Goal: Task Accomplishment & Management: Use online tool/utility

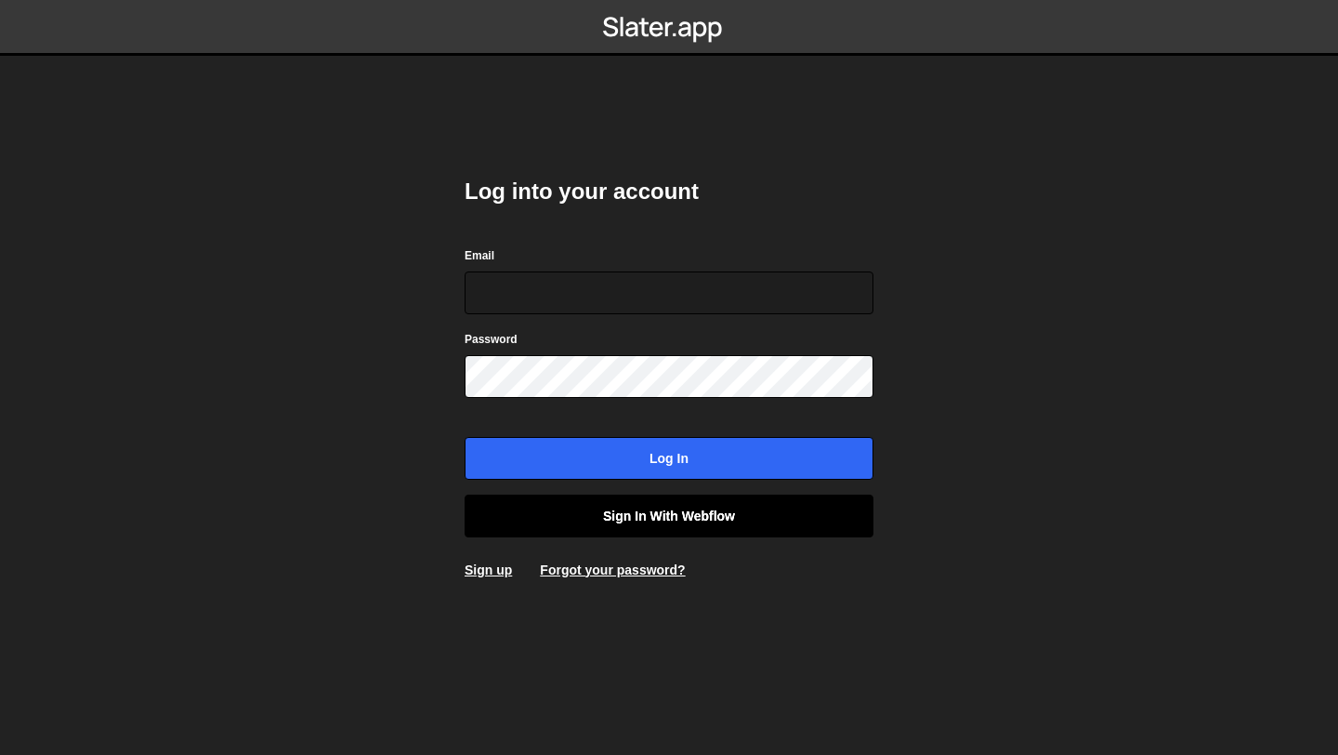
click at [658, 523] on link "Sign in with Webflow" at bounding box center [669, 515] width 409 height 43
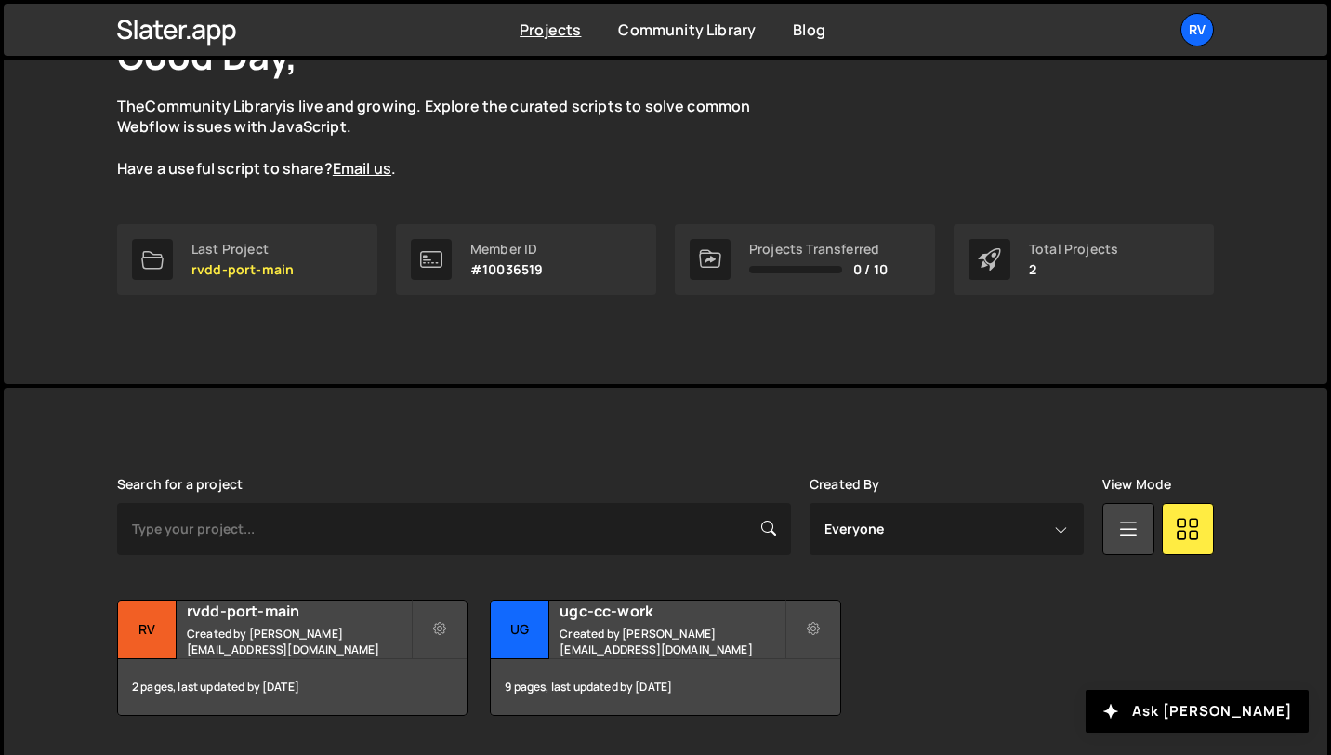
scroll to position [202, 0]
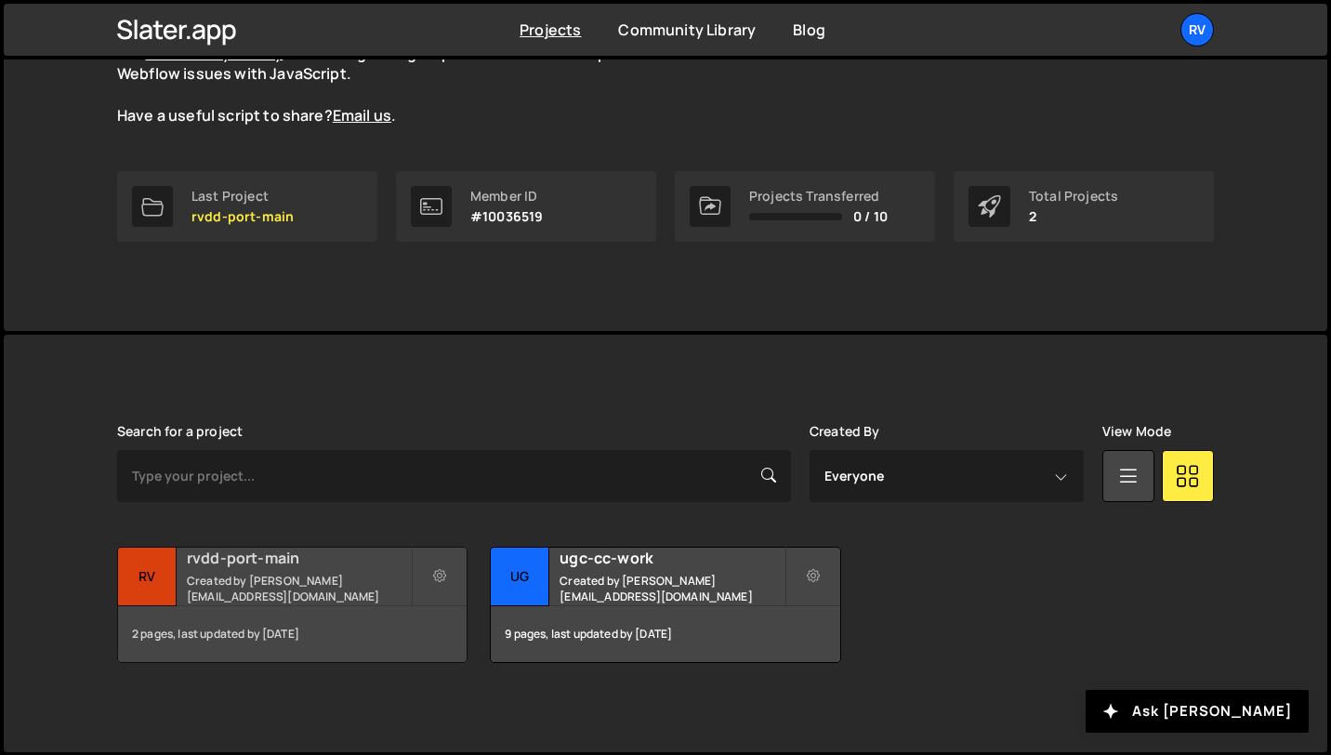
click at [272, 589] on small "Created by [PERSON_NAME][EMAIL_ADDRESS][DOMAIN_NAME]" at bounding box center [299, 588] width 224 height 32
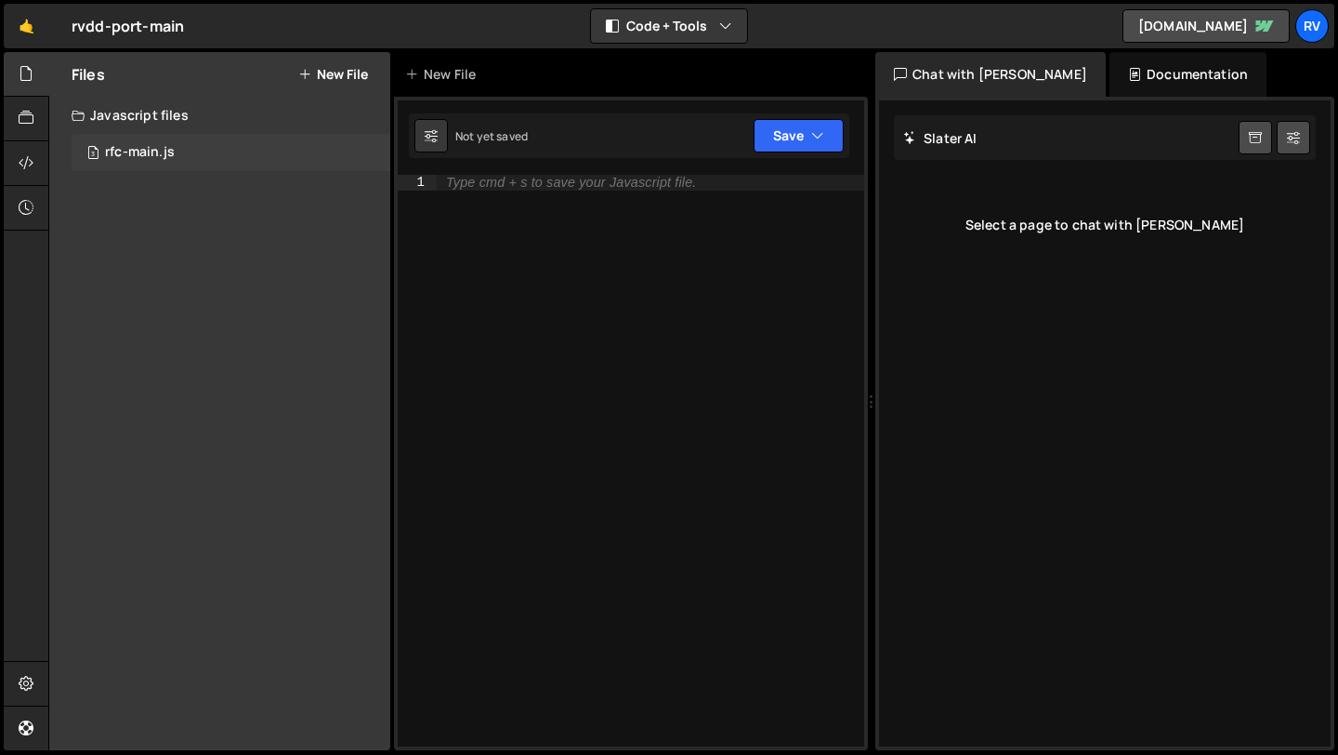
click at [180, 148] on div "3 rfc-main.js 0" at bounding box center [231, 152] width 319 height 37
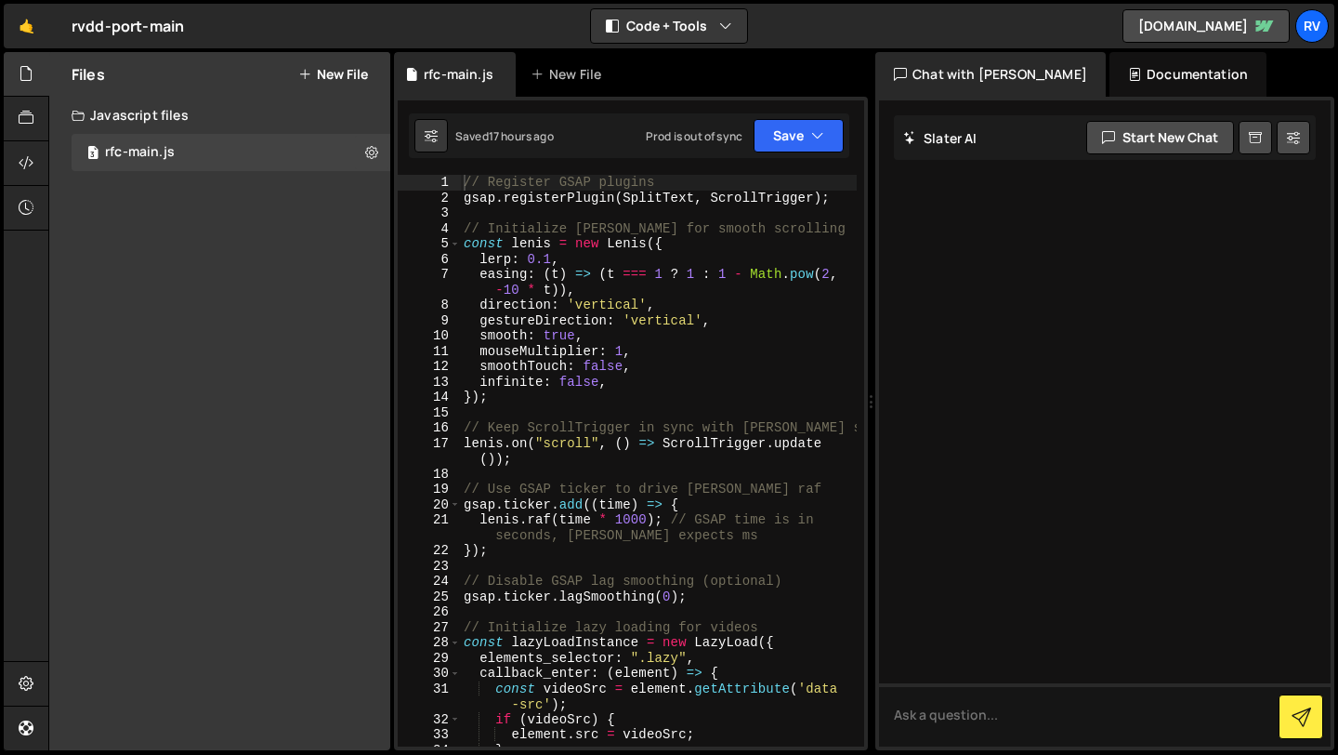
type textarea "infinite: false,"
click at [708, 374] on div "// Register GSAP plugins gsap . registerPlugin ( SplitText , ScrollTrigger ) ; …" at bounding box center [658, 476] width 397 height 602
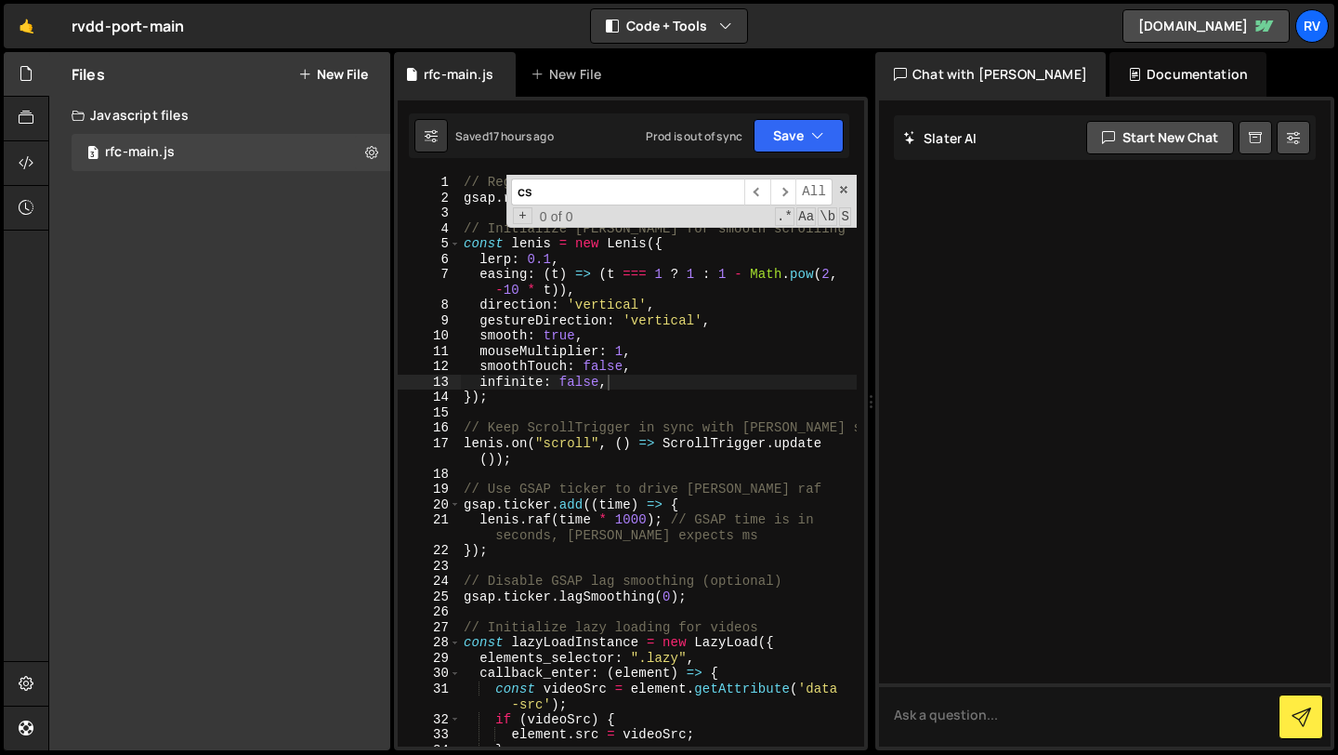
scroll to position [2934, 0]
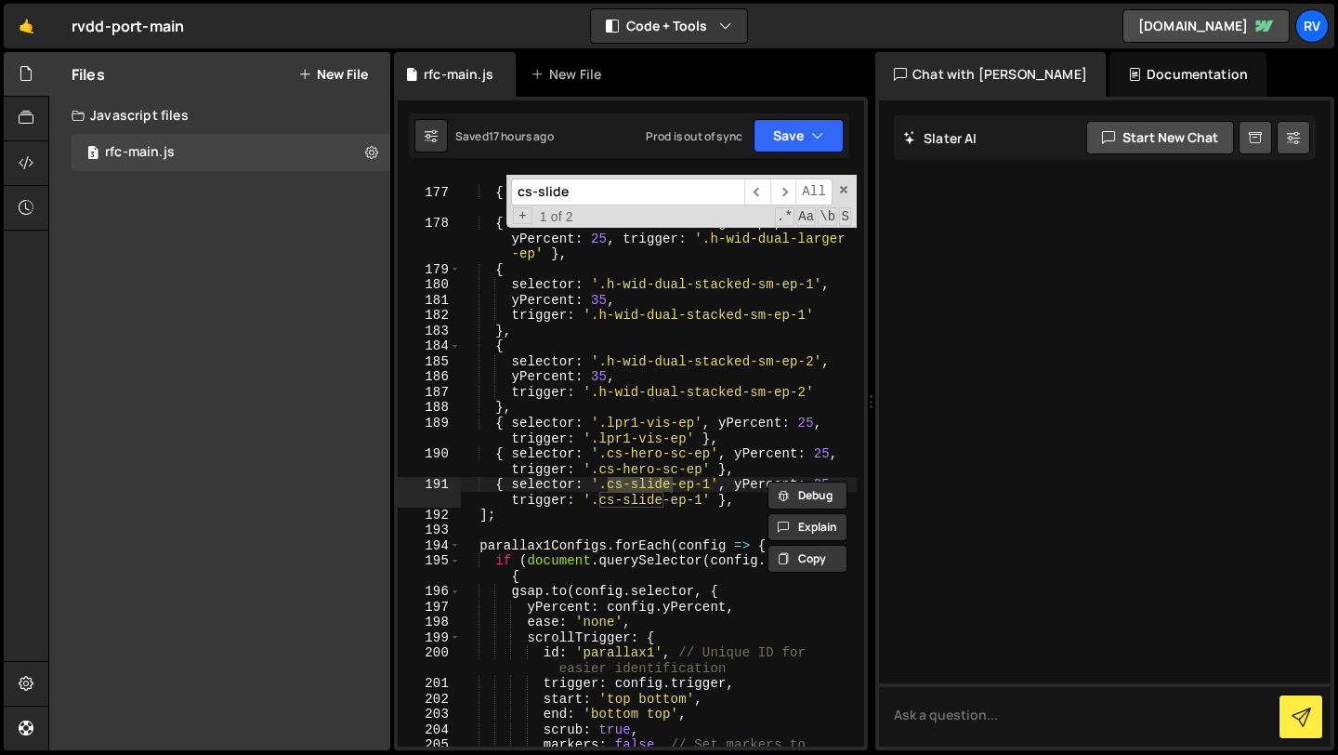
type input "cs-slide"
click at [652, 513] on div "{ selector : '.h-he-aft-ep' , yPercent : 35 , trigger : '.h-he-aft-ep' } , { se…" at bounding box center [658, 470] width 397 height 633
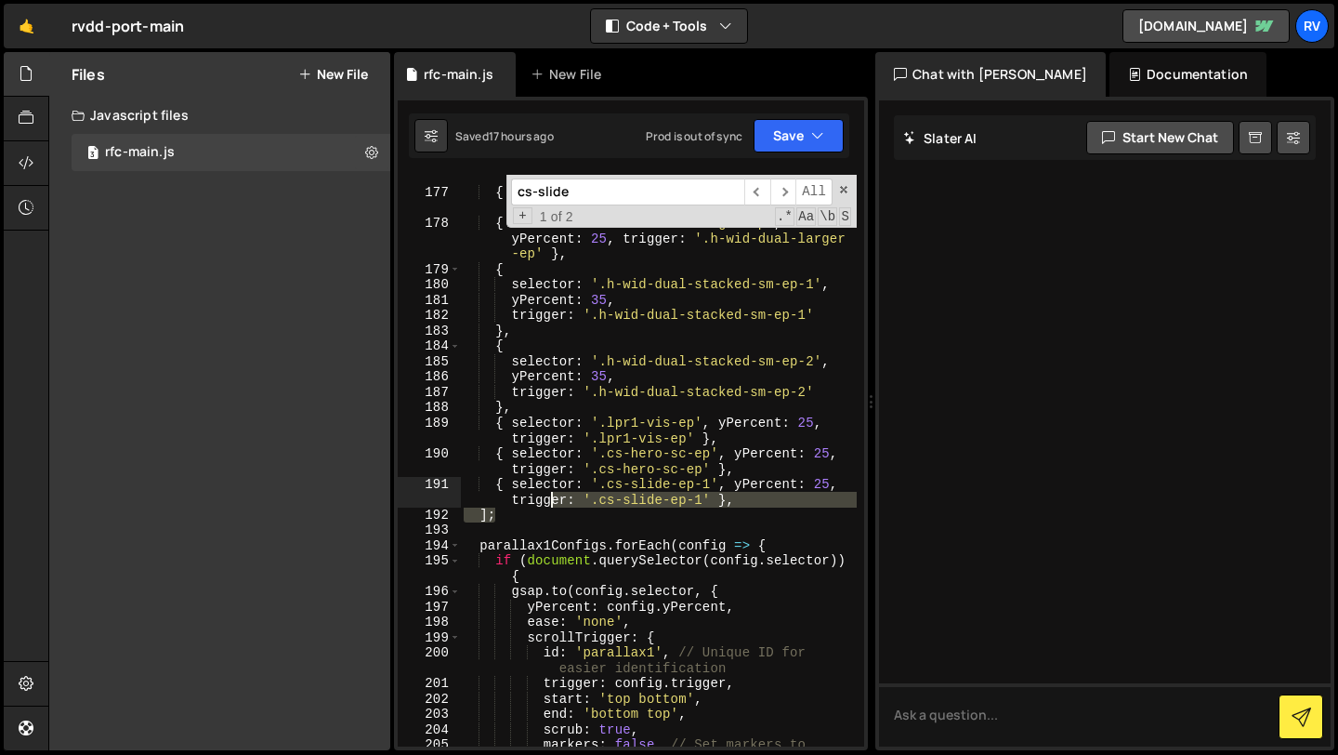
drag, startPoint x: 766, startPoint y: 506, endPoint x: 549, endPoint y: 501, distance: 216.6
click at [548, 501] on div "{ selector : '.h-he-aft-ep' , yPercent : 35 , trigger : '.h-he-aft-ep' } , { se…" at bounding box center [658, 470] width 397 height 633
click at [549, 501] on div "{ selector : '.h-he-aft-ep' , yPercent : 35 , trigger : '.h-he-aft-ep' } , { se…" at bounding box center [658, 460] width 397 height 571
type textarea "{ selector: '.cs-slide-ep-1', yPercent: 25, trigger: '.cs-slide-ep-1' },"
drag, startPoint x: 756, startPoint y: 502, endPoint x: 465, endPoint y: 484, distance: 292.3
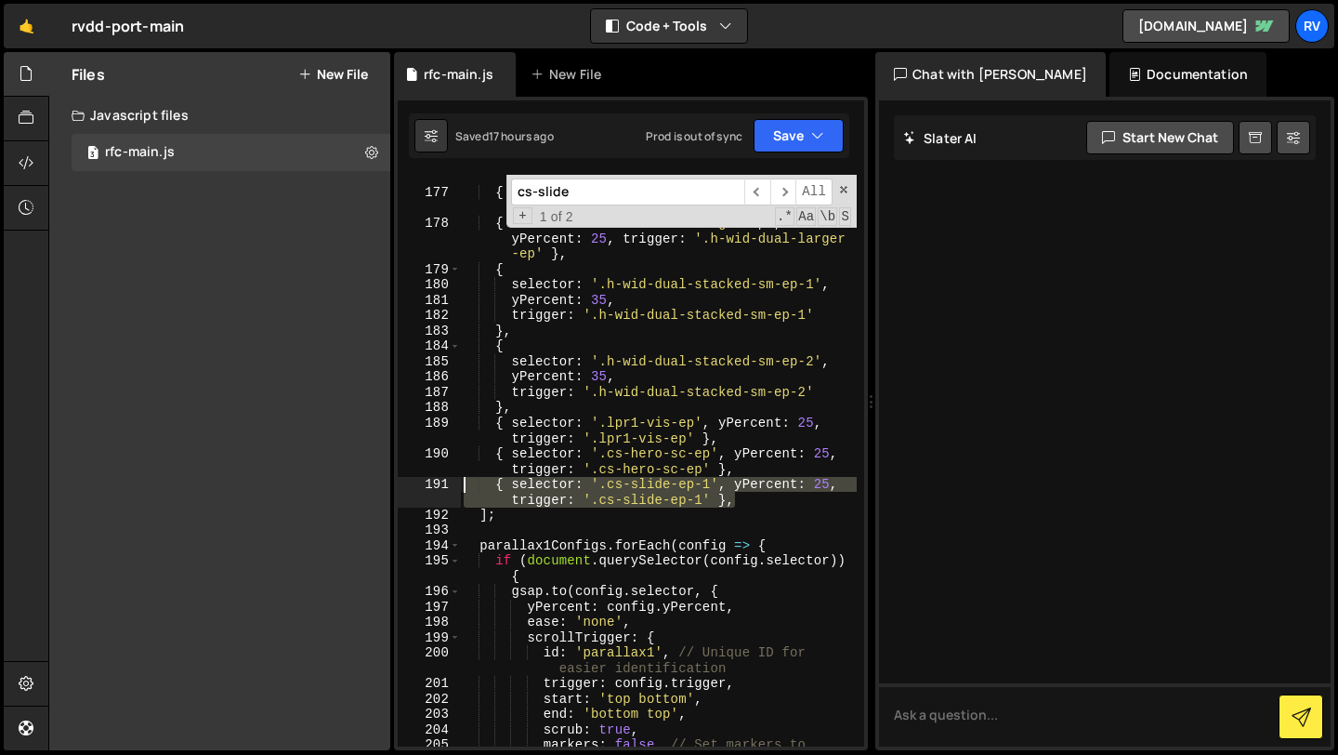
click at [465, 484] on div "{ selector : '.h-he-aft-ep' , yPercent : 35 , trigger : '.h-he-aft-ep' } , { se…" at bounding box center [658, 470] width 397 height 633
click at [744, 502] on div "{ selector : '.h-he-aft-ep' , yPercent : 35 , trigger : '.h-he-aft-ep' } , { se…" at bounding box center [658, 460] width 397 height 571
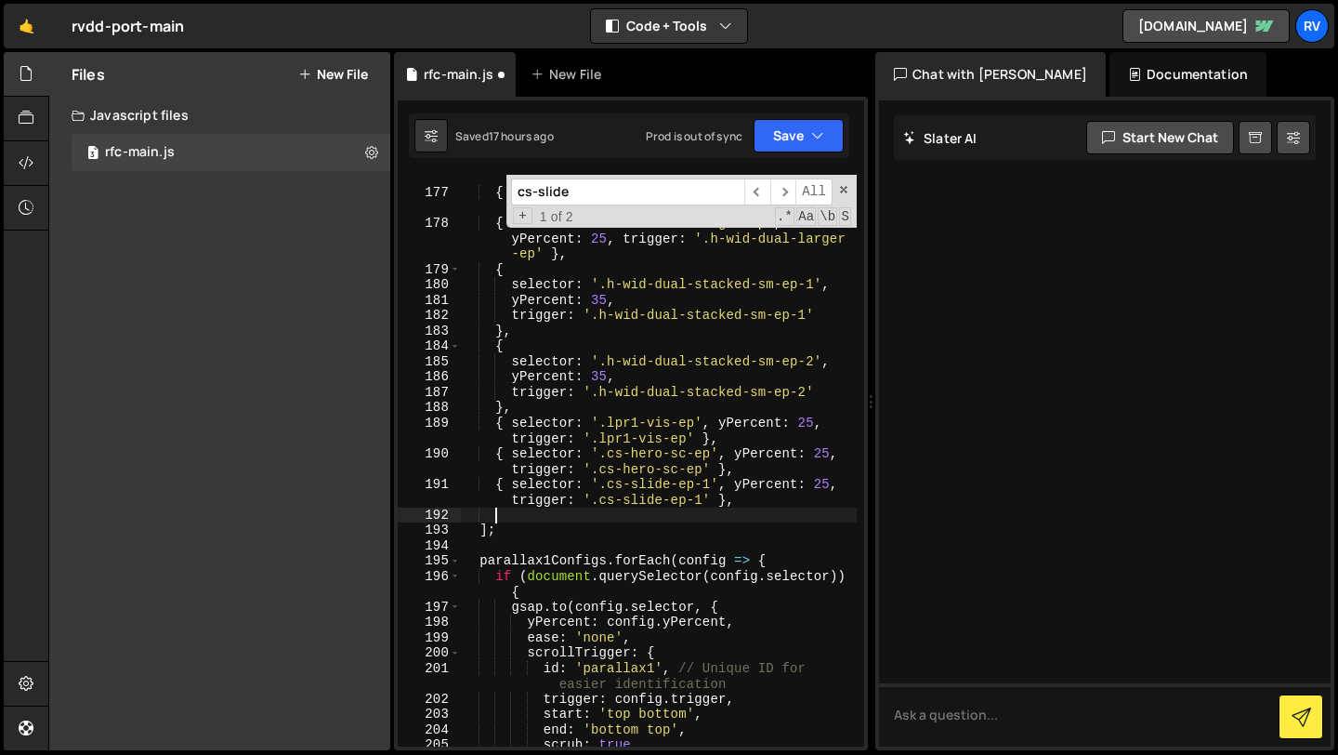
scroll to position [0, 1]
paste textarea "{ selector: '.cs-slide-ep-1', yPercent: 25, trigger: '.cs-slide-ep-1' },"
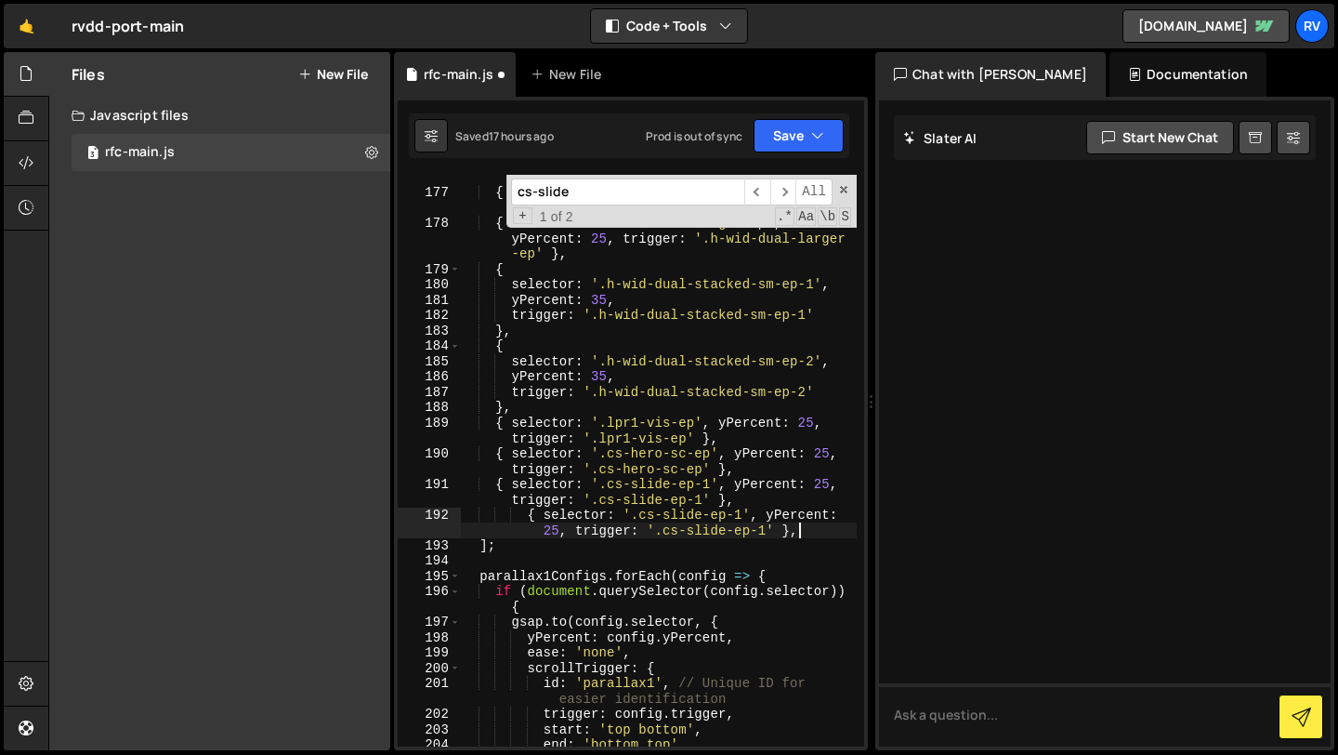
click at [743, 518] on div "{ selector : '.h-he-aft-ep' , yPercent : 35 , trigger : '.h-he-aft-ep' } , { se…" at bounding box center [658, 463] width 397 height 618
click at [771, 531] on div "{ selector : '.h-he-aft-ep' , yPercent : 35 , trigger : '.h-he-aft-ep' } , { se…" at bounding box center [658, 463] width 397 height 618
click at [793, 138] on button "Save" at bounding box center [799, 135] width 90 height 33
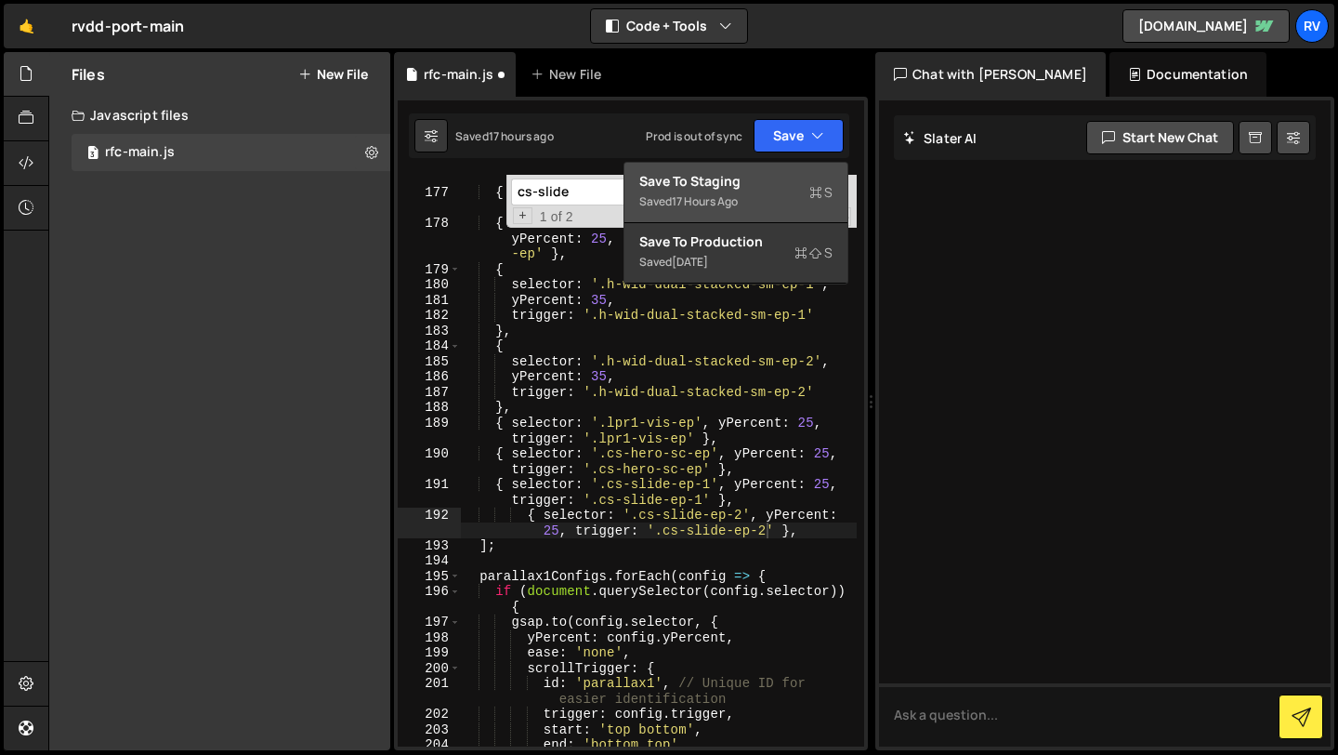
click at [781, 173] on div "Save to Staging S" at bounding box center [735, 181] width 193 height 19
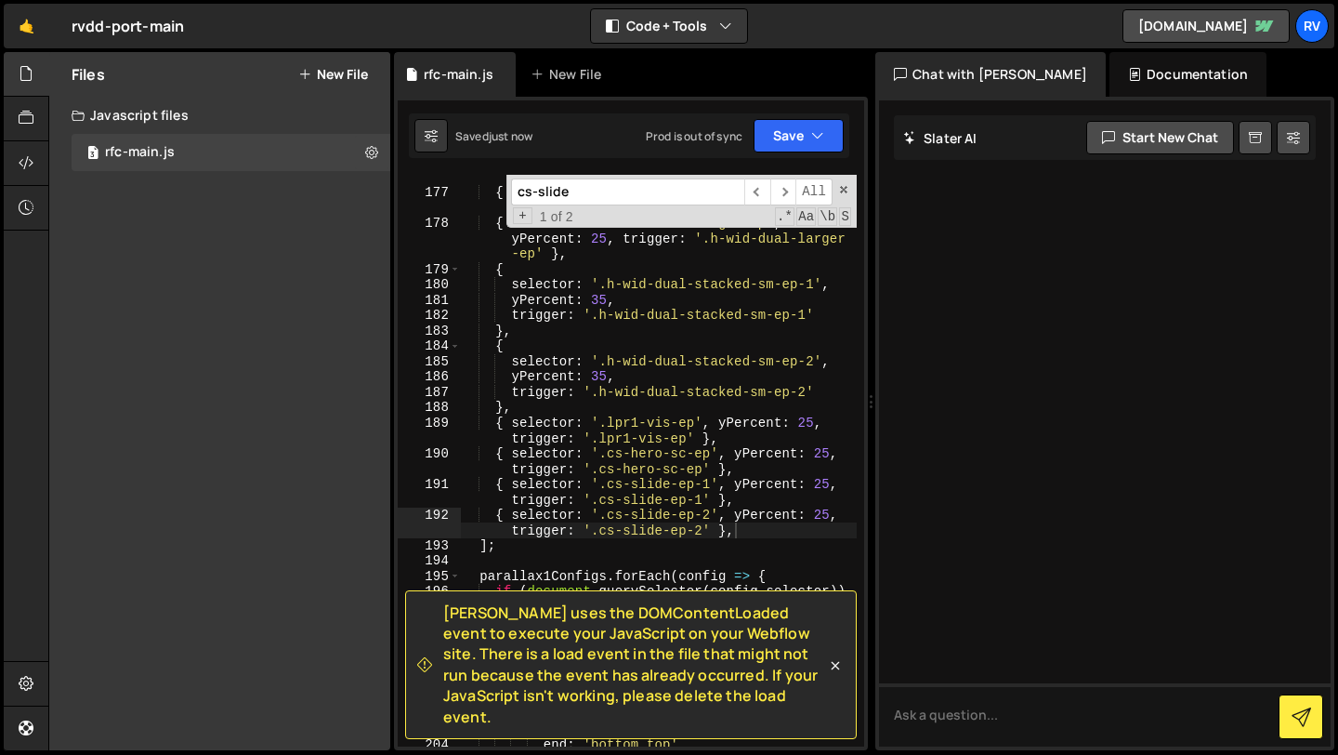
type textarea "selector: '.h-wid-dual-stacked-sm-ep-2',"
